Goal: Use online tool/utility: Utilize a website feature to perform a specific function

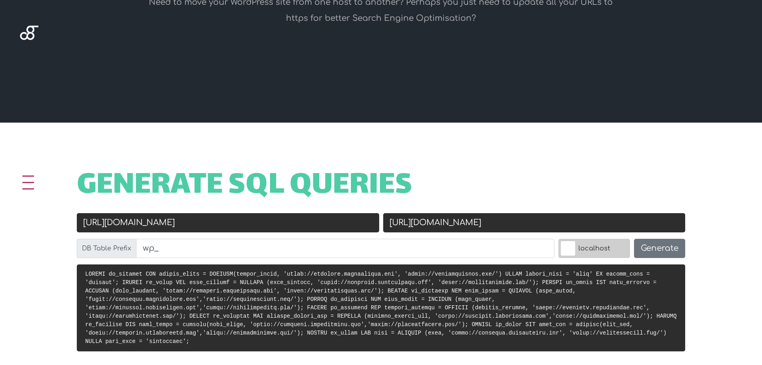
scroll to position [200, 0]
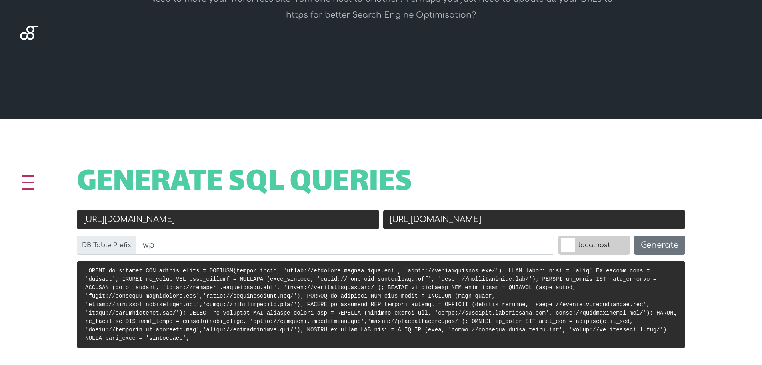
click at [233, 222] on input "[URL][DOMAIN_NAME]" at bounding box center [228, 219] width 303 height 19
drag, startPoint x: 236, startPoint y: 221, endPoint x: 141, endPoint y: 215, distance: 95.4
click at [141, 215] on input "https://daccache.montypaydev.com" at bounding box center [228, 219] width 303 height 19
click at [525, 223] on input "https://cryptostorelb.com/" at bounding box center [534, 219] width 303 height 19
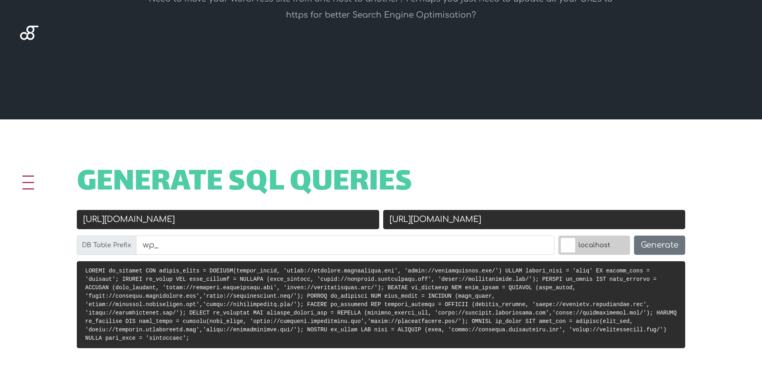
click at [525, 223] on input "https://cryptostorelb.com/" at bounding box center [534, 219] width 303 height 19
paste input "montypayu9.sg-host.com"
type input "montypayu9.sg-host.com"
click at [245, 221] on input "https://daccache.montypaydev.com" at bounding box center [228, 219] width 303 height 19
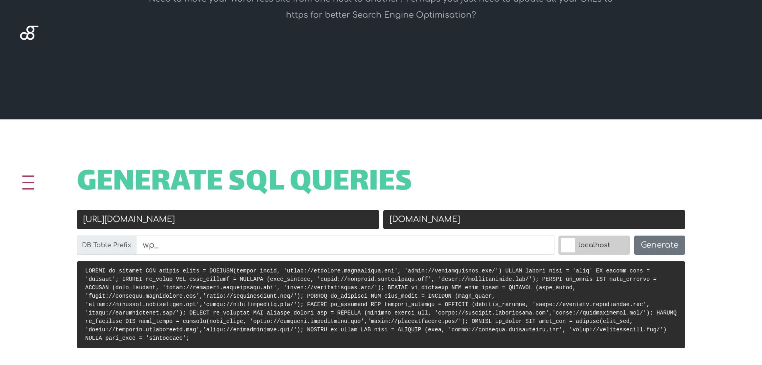
click at [245, 221] on input "https://daccache.montypaydev.com" at bounding box center [228, 219] width 303 height 19
paste input "crispan.montypaydev.com/"
drag, startPoint x: 114, startPoint y: 217, endPoint x: 62, endPoint y: 221, distance: 51.8
click at [62, 221] on div "Old URL https://crispan.montypaydev.com/ New URL montypayu9.sg-host.com DB Tabl…" at bounding box center [381, 235] width 641 height 51
type input "https://crispan.montypaydev.com/"
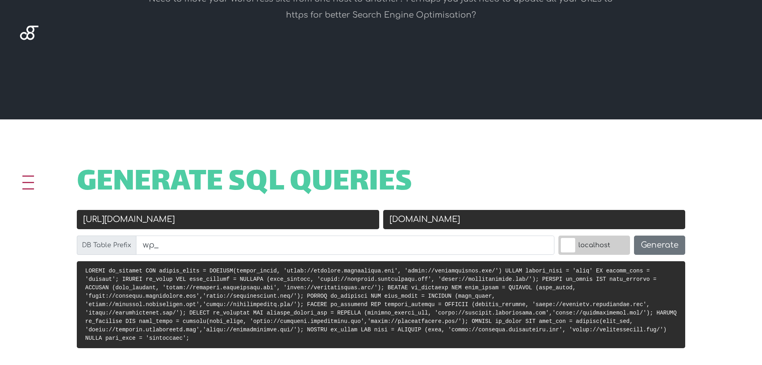
click at [390, 221] on input "montypayu9.sg-host.com" at bounding box center [534, 219] width 303 height 19
paste input "https://"
click at [558, 223] on input "[URL][DOMAIN_NAME]" at bounding box center [534, 219] width 303 height 19
type input "https://montypayu9.sg-host.com/"
click at [656, 247] on button "Generate" at bounding box center [659, 244] width 51 height 19
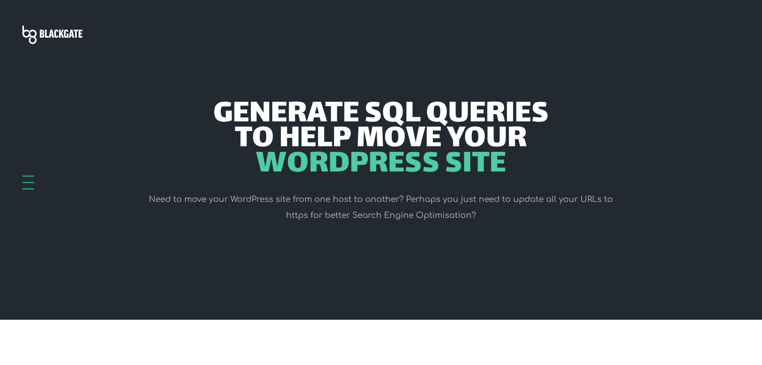
scroll to position [319, 0]
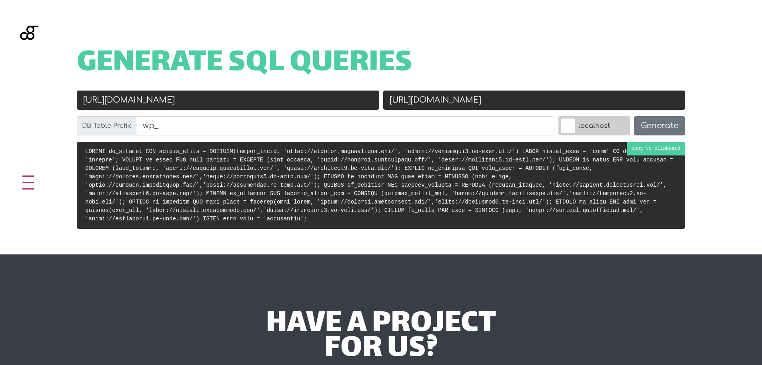
click at [651, 147] on pre at bounding box center [381, 185] width 609 height 87
click at [572, 124] on label "localhost" at bounding box center [595, 125] width 72 height 19
click at [551, 118] on input "localhost" at bounding box center [551, 118] width 0 height 0
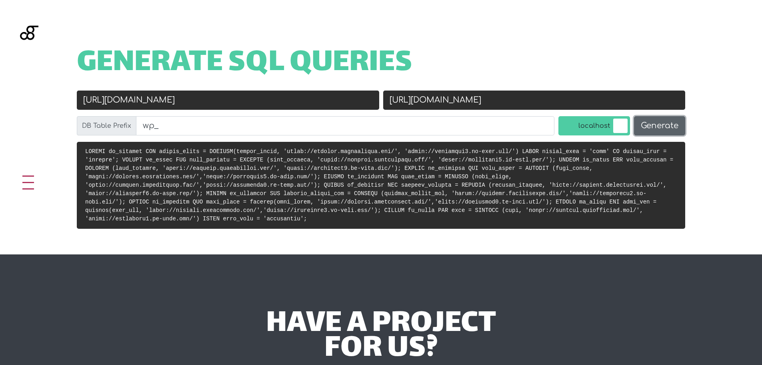
click at [670, 119] on button "Generate" at bounding box center [659, 125] width 51 height 19
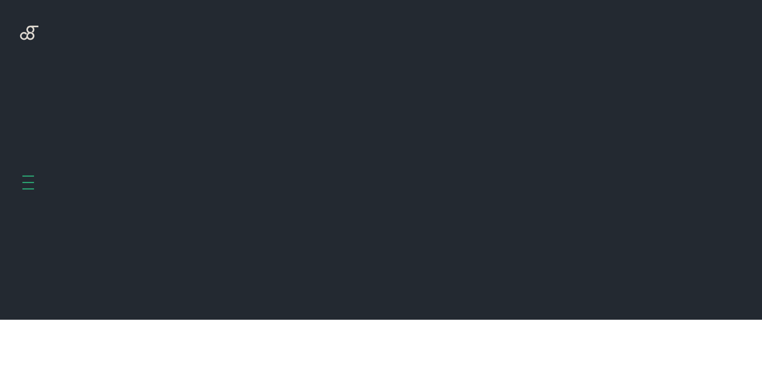
scroll to position [319, 0]
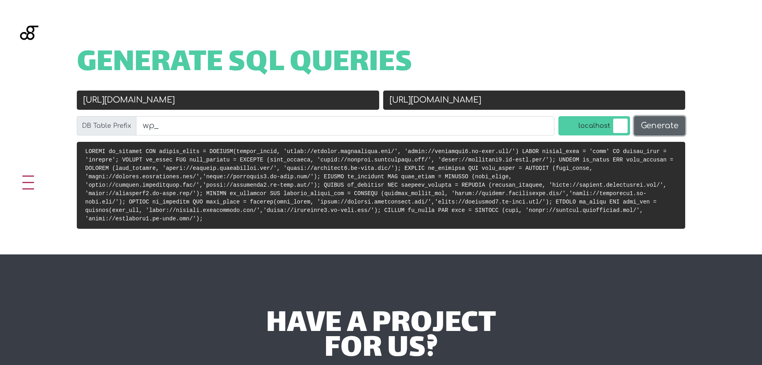
click at [664, 128] on button "Generate" at bounding box center [659, 125] width 51 height 19
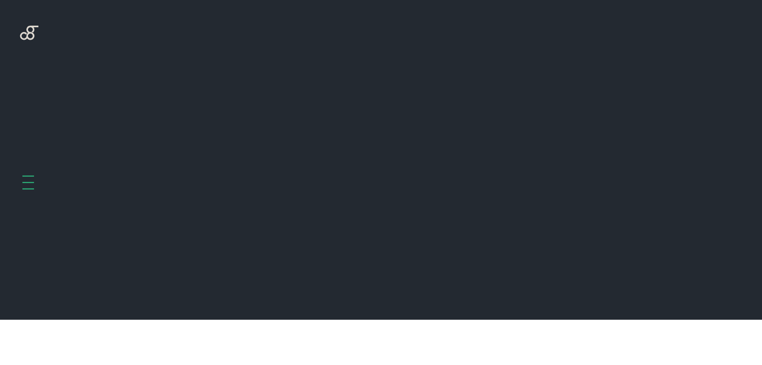
scroll to position [319, 0]
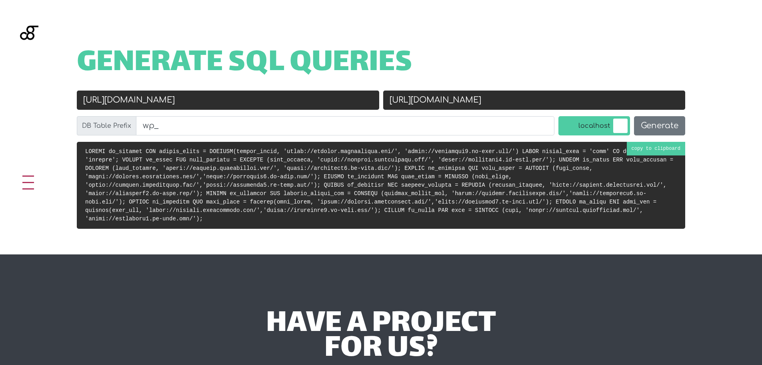
click at [657, 149] on code at bounding box center [379, 185] width 588 height 74
click at [447, 61] on h1 "Generate SQL Queries" at bounding box center [381, 63] width 609 height 25
click at [257, 100] on input "[URL][DOMAIN_NAME]" at bounding box center [228, 99] width 303 height 19
type input "https://crispan.montypaydev.com"
click at [564, 95] on input "[URL][DOMAIN_NAME]" at bounding box center [534, 99] width 303 height 19
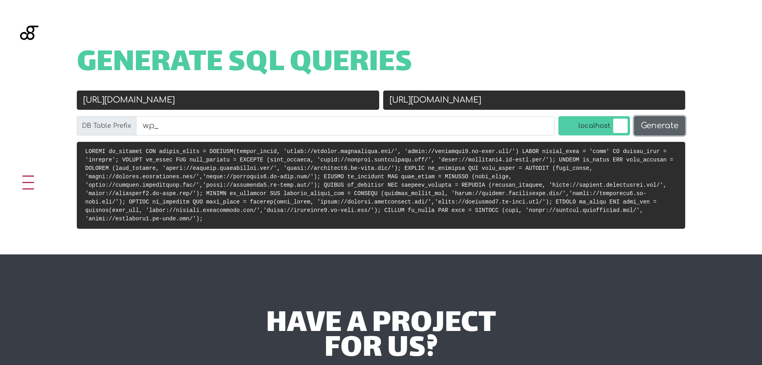
type input "https://montypayu9.sg-host.com"
click at [668, 124] on button "Generate" at bounding box center [659, 125] width 51 height 19
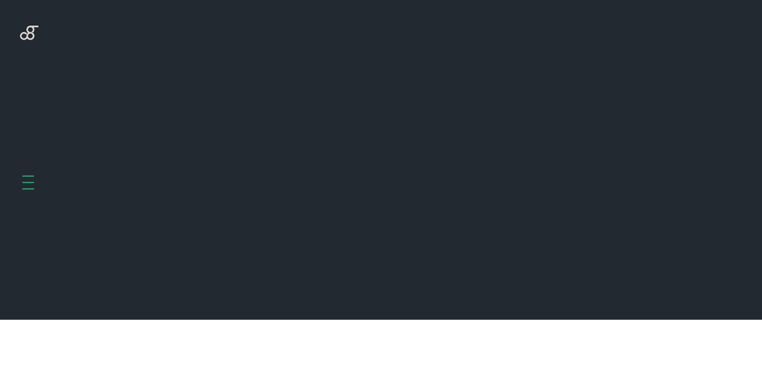
scroll to position [319, 0]
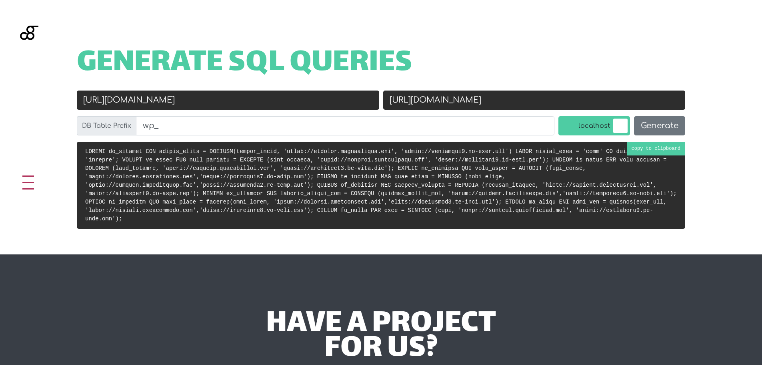
click at [671, 148] on pre at bounding box center [381, 185] width 609 height 87
